Goal: Task Accomplishment & Management: Manage account settings

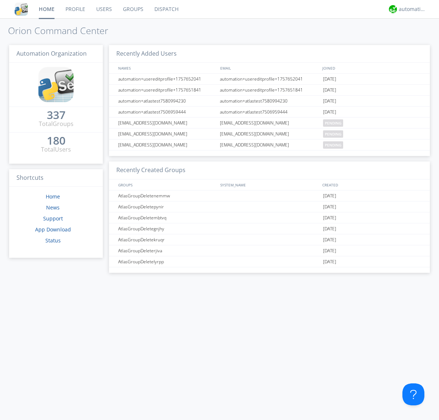
click at [133, 9] on link "Groups" at bounding box center [132, 9] width 31 height 18
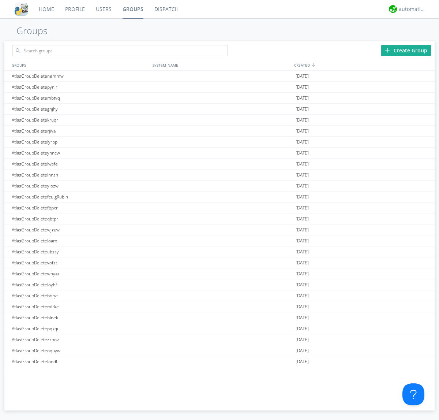
click at [406, 50] on div "Create Group" at bounding box center [406, 50] width 50 height 11
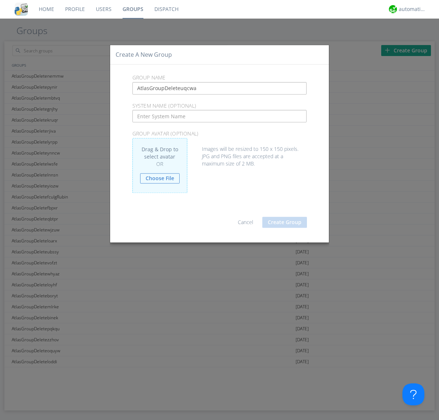
type input "AtlasGroupDeleteuqcwa"
click at [285, 222] on button "Create Group" at bounding box center [284, 222] width 45 height 11
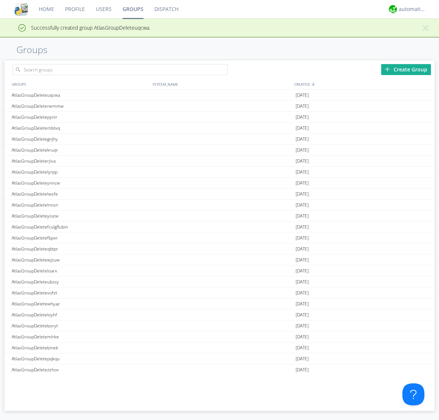
click at [133, 9] on link "Groups" at bounding box center [133, 9] width 32 height 18
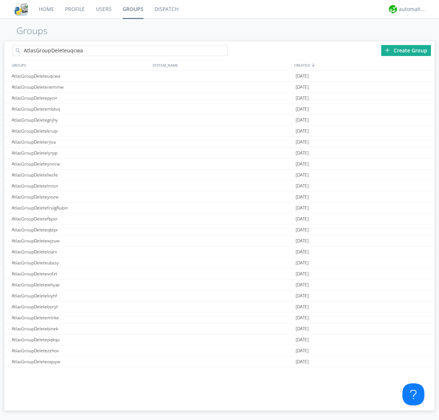
type input "AtlasGroupDeleteuqcwa"
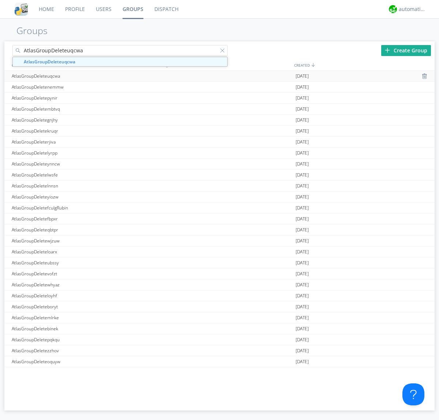
type input "AtlasGroupDeleteuqcwa"
click at [80, 76] on div "AtlasGroupDeleteuqcwa" at bounding box center [80, 76] width 141 height 11
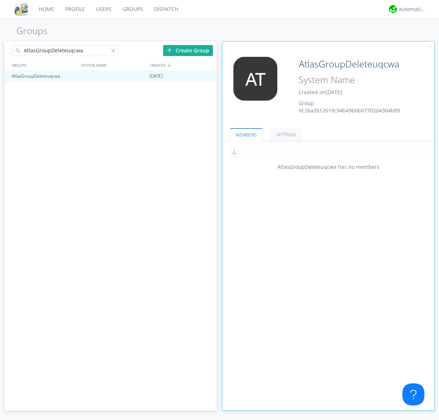
click at [328, 152] on input "text" at bounding box center [329, 152] width 202 height 11
type input "automation+atlas0005"
click at [327, 152] on input "text" at bounding box center [329, 152] width 202 height 11
type input "automation+atlas0004"
click at [327, 152] on input "text" at bounding box center [329, 152] width 202 height 11
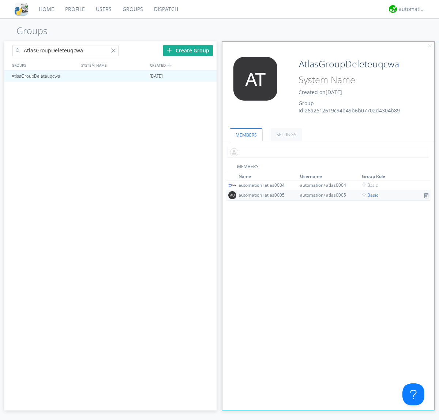
click at [368, 195] on span "Basic" at bounding box center [370, 195] width 16 height 6
click at [327, 152] on input "text" at bounding box center [329, 152] width 202 height 11
click at [368, 185] on span "Basic" at bounding box center [370, 185] width 16 height 6
click at [207, 76] on div at bounding box center [207, 76] width 7 height 6
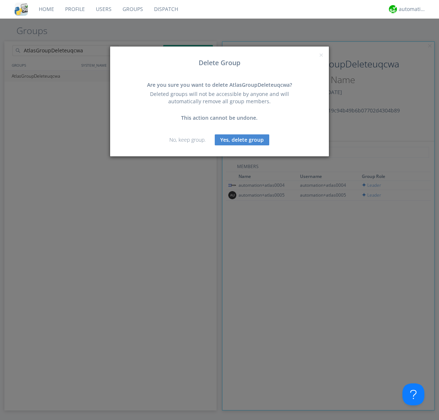
click at [242, 139] on button "Yes, delete group" at bounding box center [242, 139] width 55 height 11
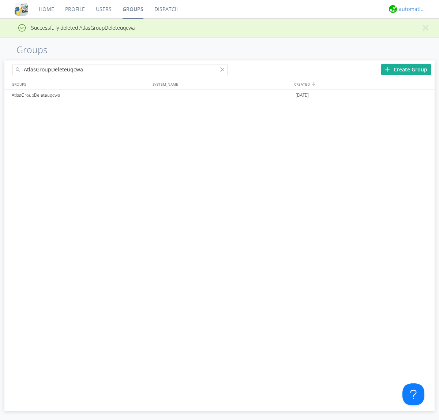
click at [411, 9] on div "automation+atlas" at bounding box center [412, 8] width 27 height 7
click at [416, 38] on div "Log Out" at bounding box center [417, 38] width 38 height 13
